Goal: Check status: Check status

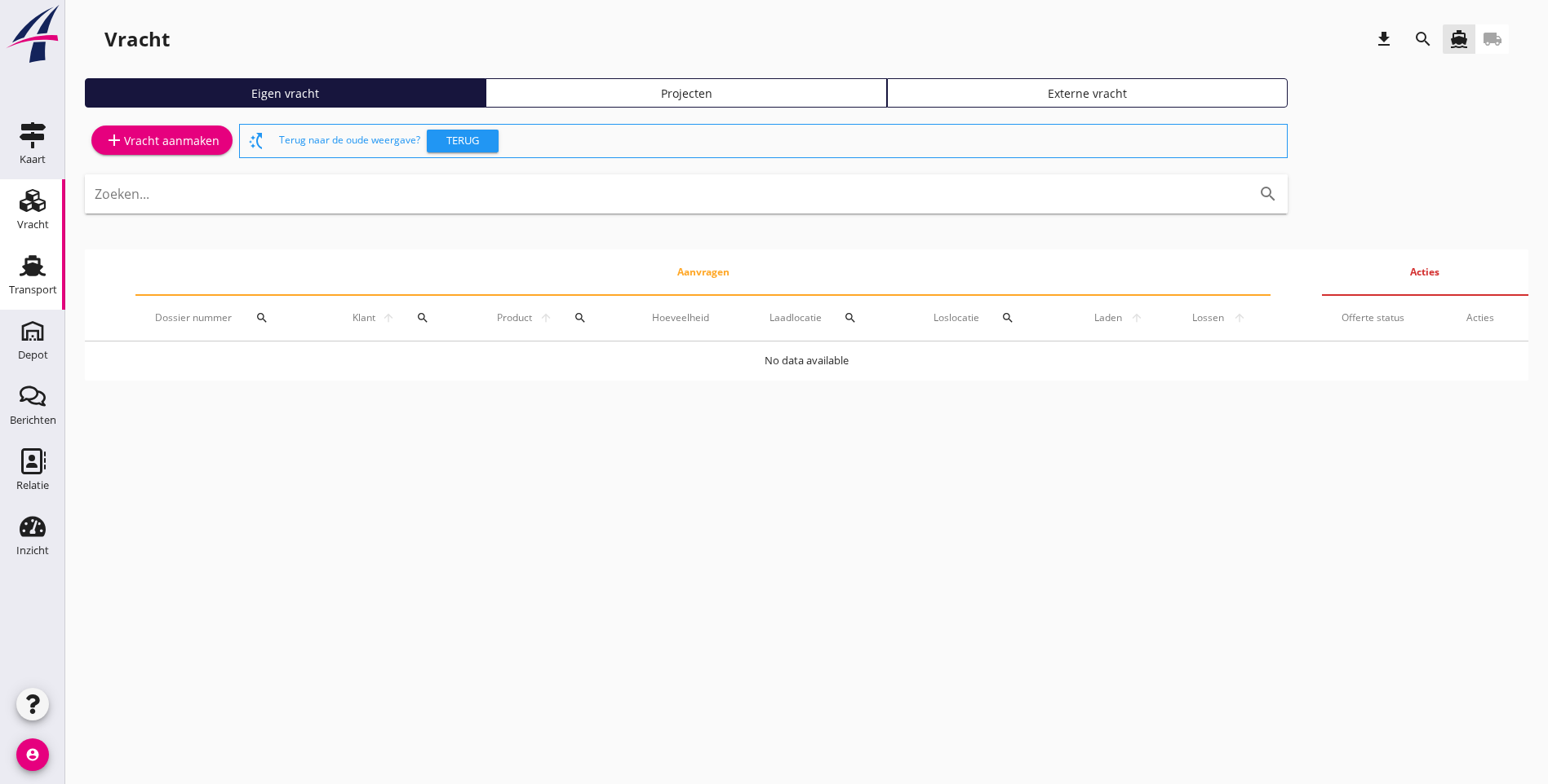
click at [32, 283] on div "Transport" at bounding box center [32, 290] width 48 height 23
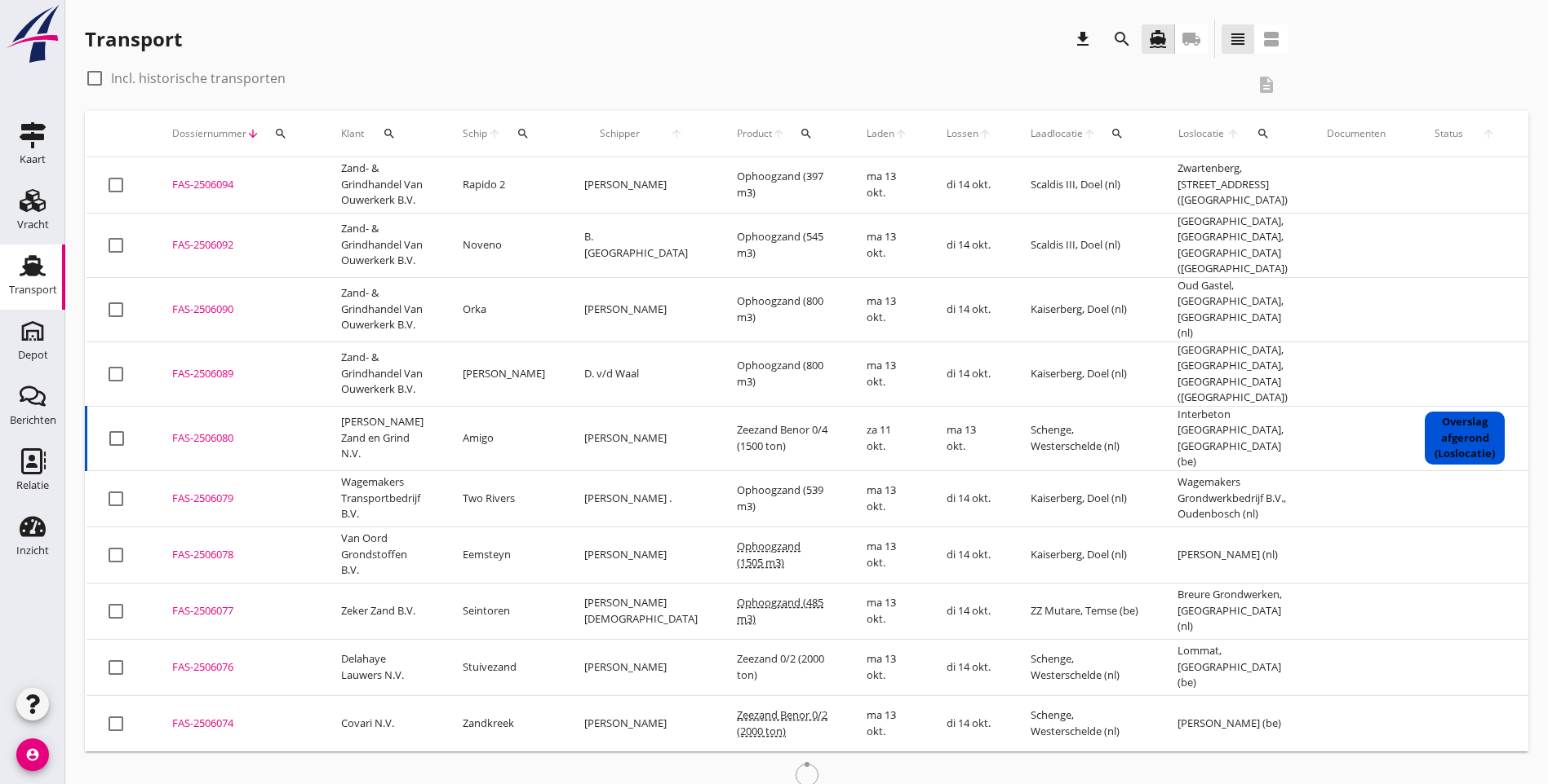
click at [101, 81] on div at bounding box center [95, 78] width 28 height 28
checkbox input "true"
click at [799, 135] on icon "search" at bounding box center [805, 133] width 13 height 13
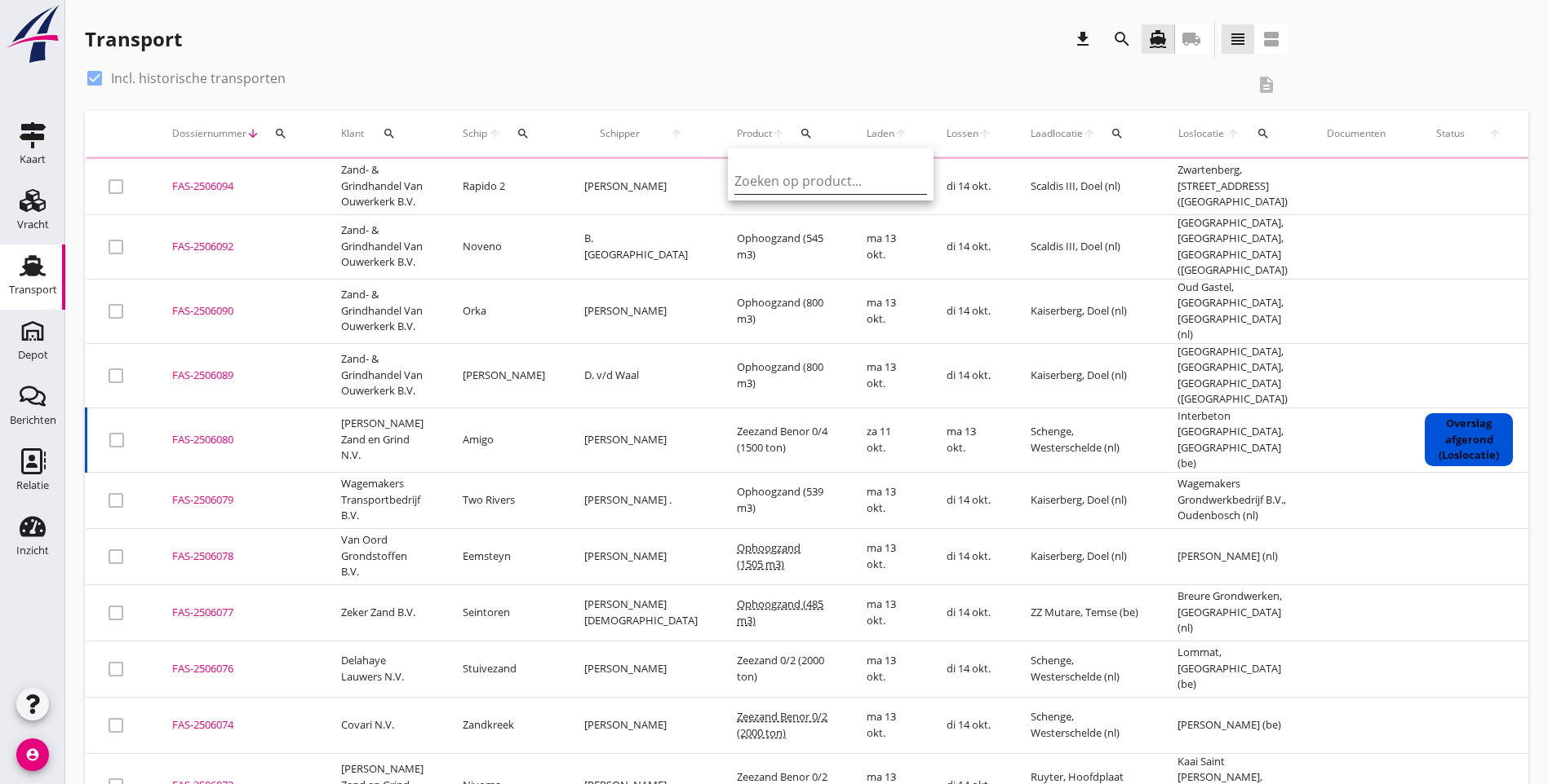
click at [777, 179] on input "Zoeken op product..." at bounding box center [818, 181] width 170 height 26
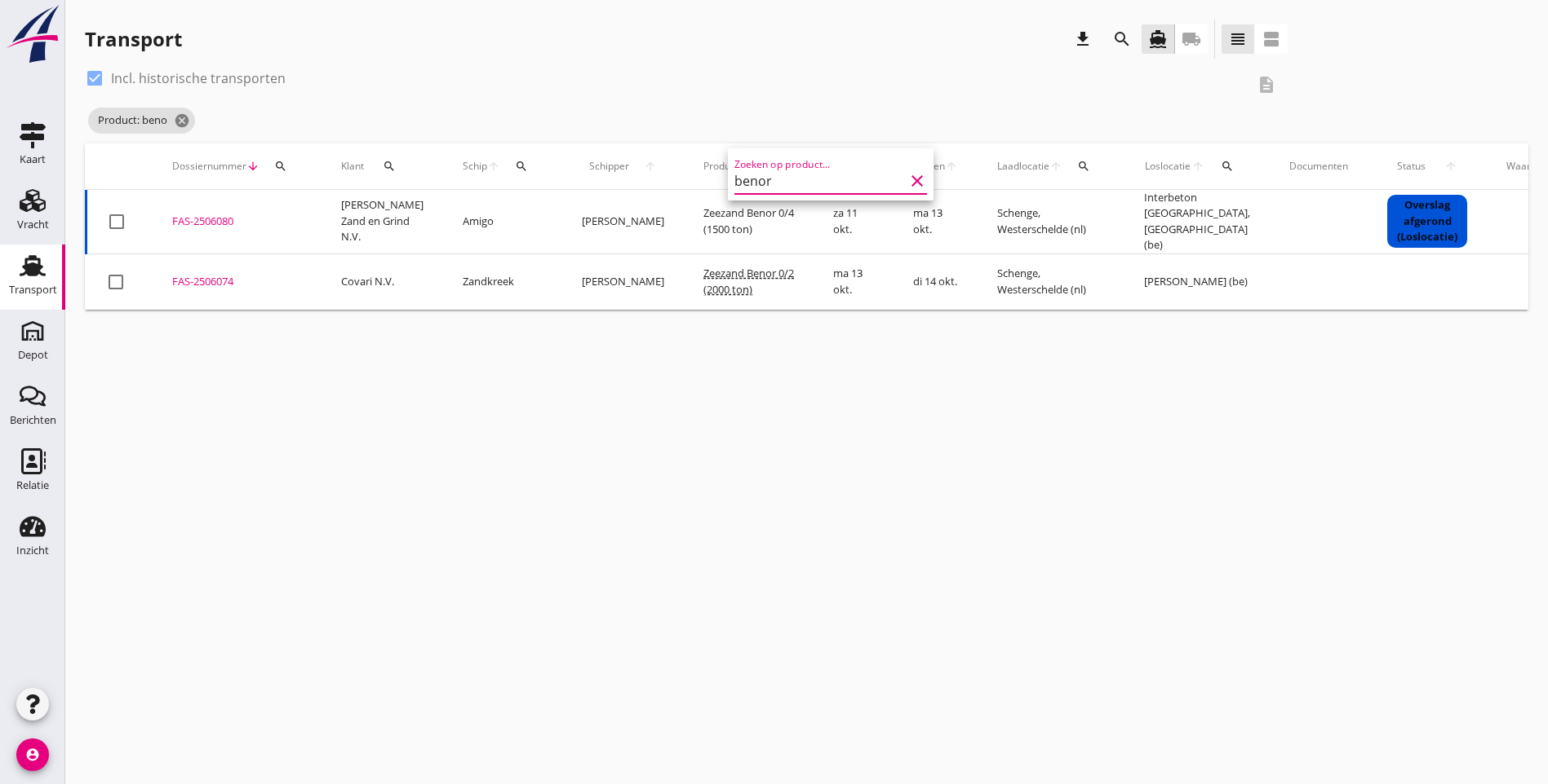
type input "benor"
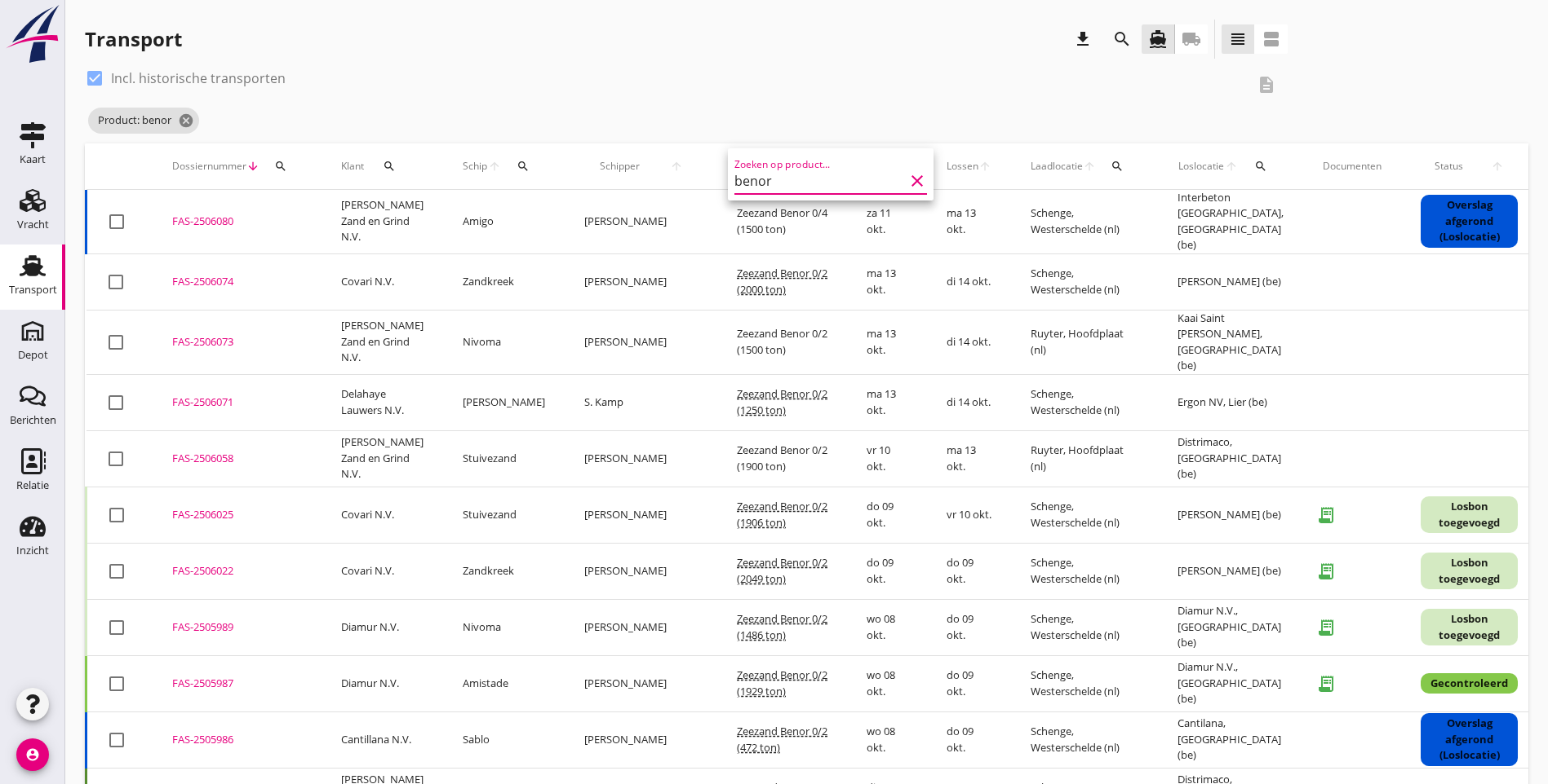
click at [544, 112] on div "Product: benor cancel" at bounding box center [685, 120] width 1202 height 32
click at [188, 120] on icon "cancel" at bounding box center [185, 120] width 17 height 17
